Goal: Information Seeking & Learning: Learn about a topic

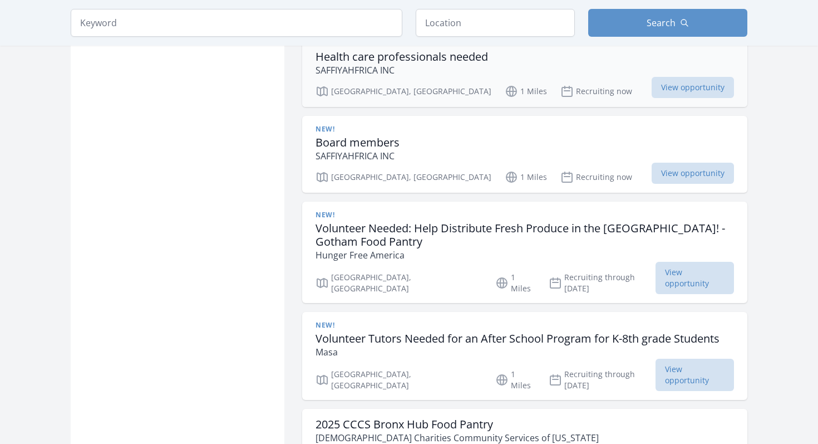
scroll to position [1087, 0]
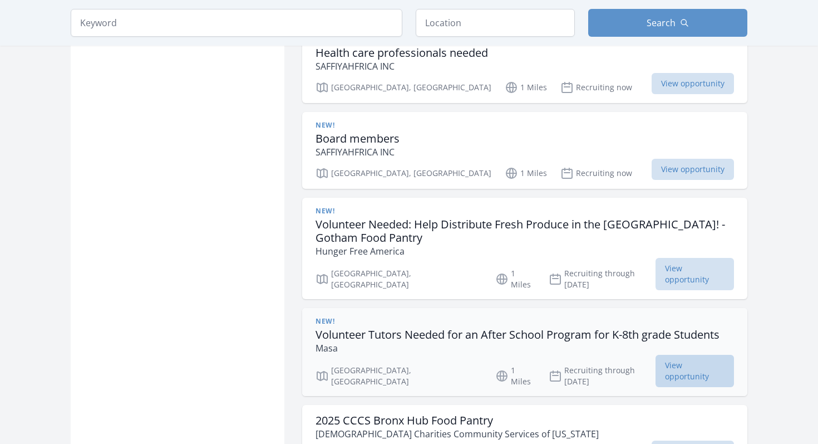
click at [671, 355] on span "View opportunity" at bounding box center [695, 371] width 78 height 32
click at [676, 355] on span "View opportunity" at bounding box center [695, 371] width 78 height 32
click at [666, 355] on span "View opportunity" at bounding box center [695, 371] width 78 height 32
click at [674, 355] on span "View opportunity" at bounding box center [695, 371] width 78 height 32
click at [677, 355] on span "View opportunity" at bounding box center [695, 371] width 78 height 32
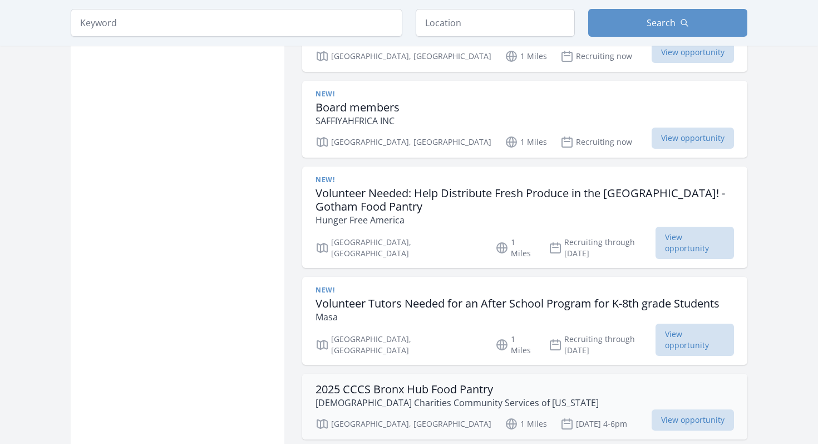
scroll to position [1132, 0]
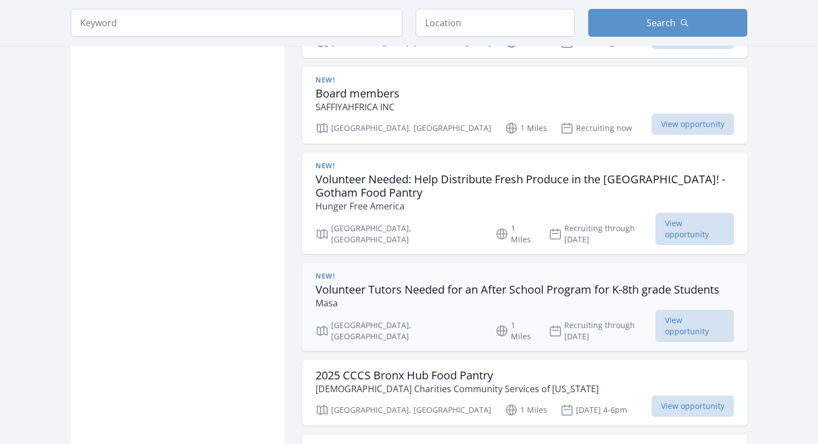
click at [543, 296] on p "Masa" at bounding box center [518, 302] width 404 height 13
click at [514, 283] on h3 "Volunteer Tutors Needed for an After School Program for K-8th grade Students" at bounding box center [518, 289] width 404 height 13
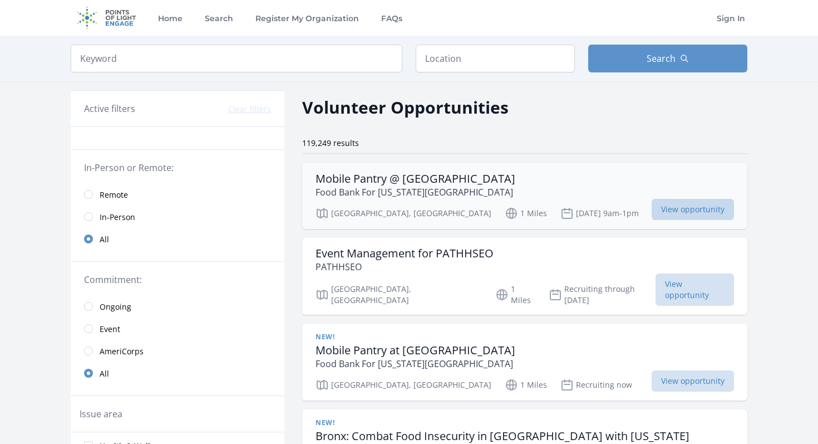
click at [680, 202] on span "View opportunity" at bounding box center [693, 209] width 82 height 21
click at [677, 215] on span "View opportunity" at bounding box center [693, 209] width 82 height 21
click at [678, 209] on span "View opportunity" at bounding box center [693, 209] width 82 height 21
